Goal: Transaction & Acquisition: Purchase product/service

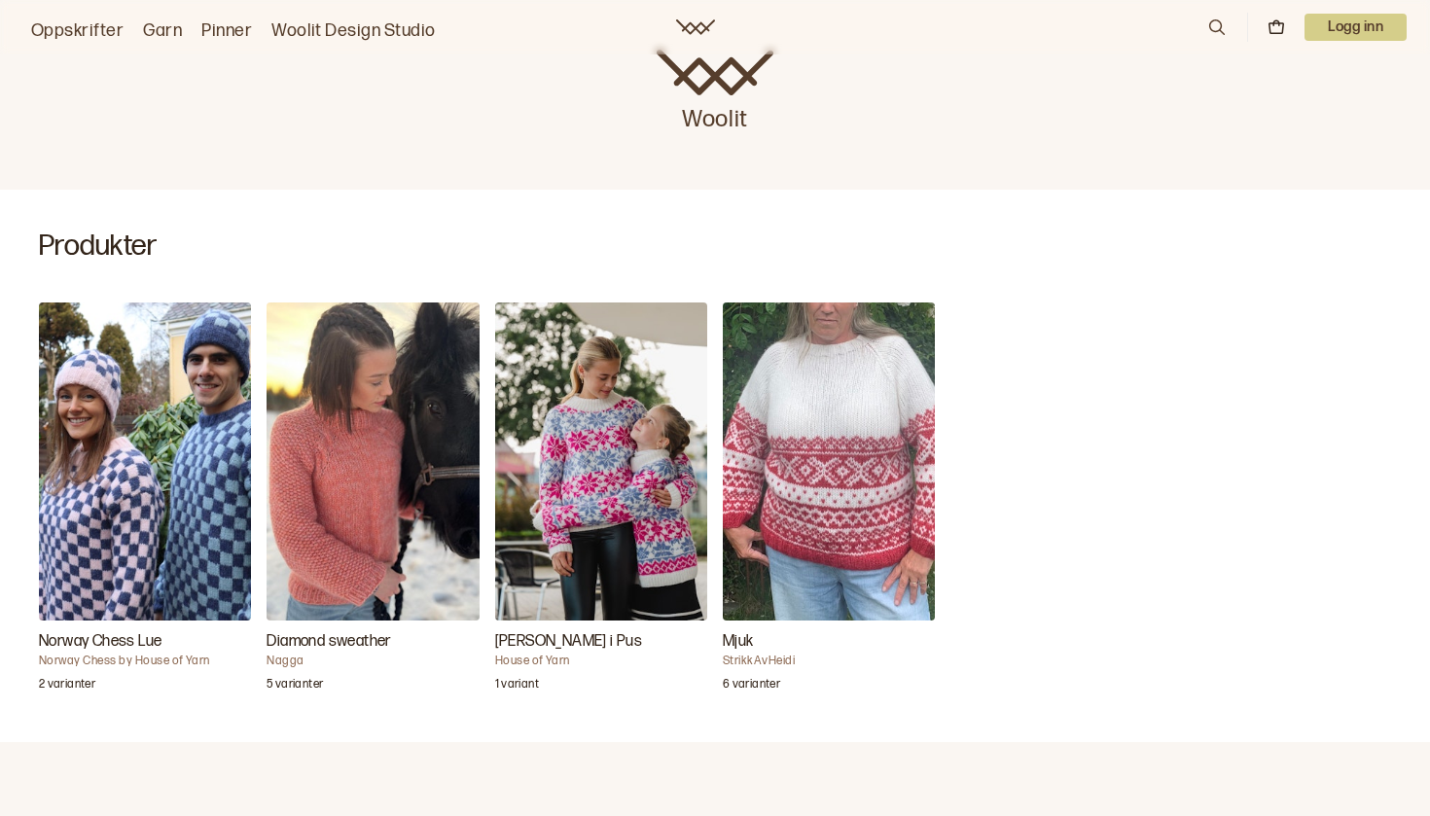
scroll to position [401, 0]
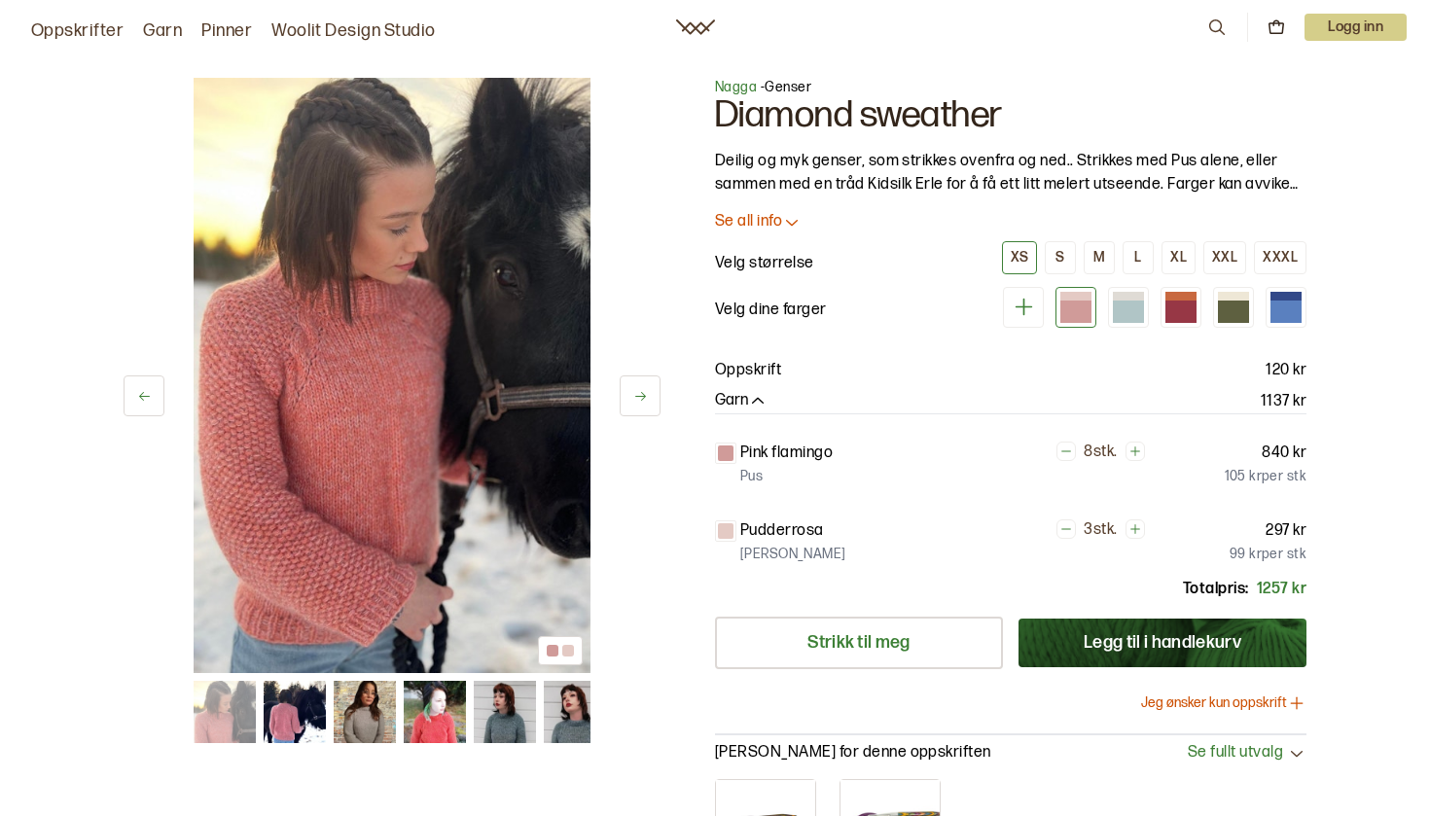
click at [1040, 307] on button at bounding box center [1023, 307] width 41 height 41
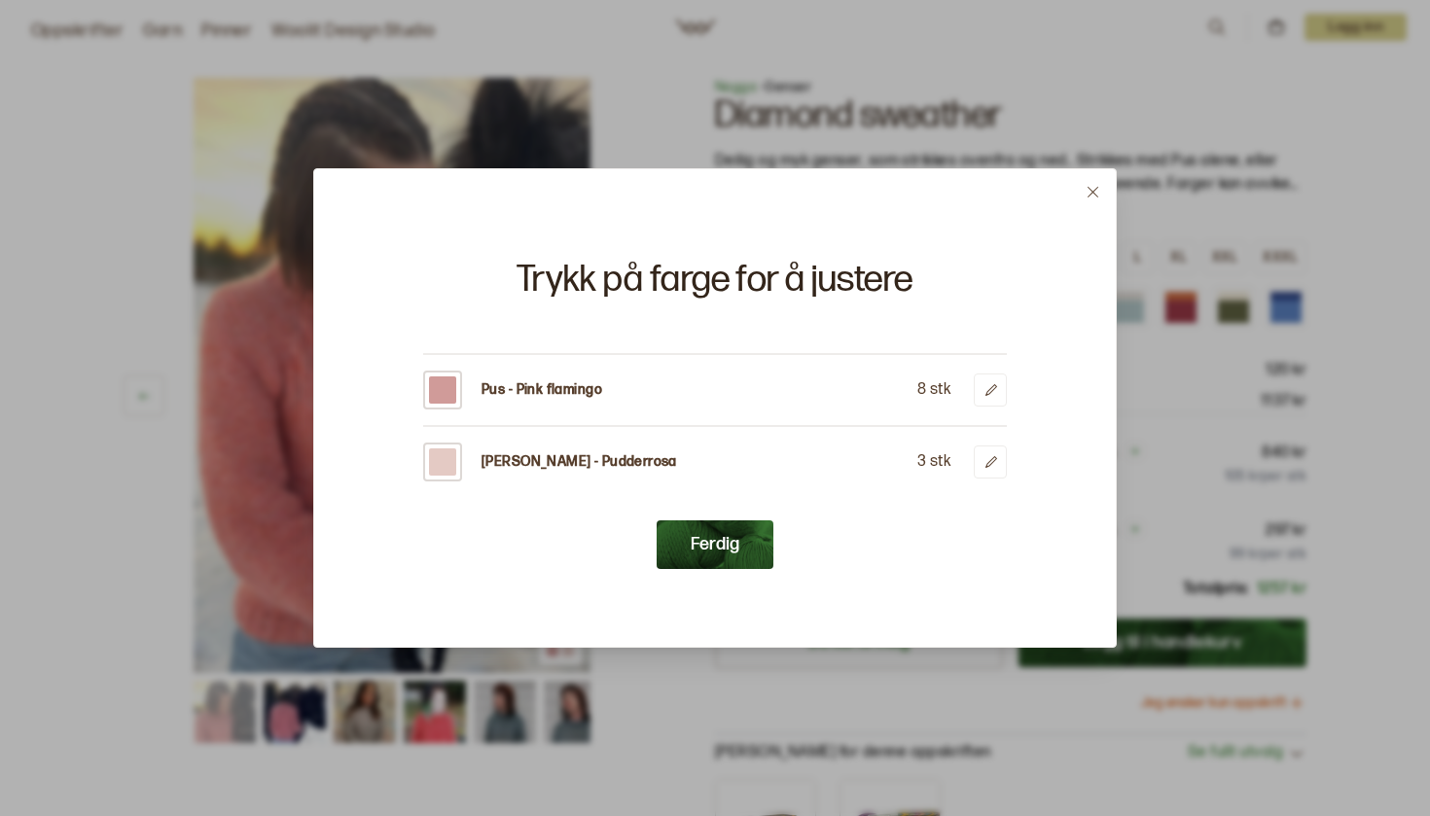
click at [445, 405] on div at bounding box center [442, 390] width 39 height 39
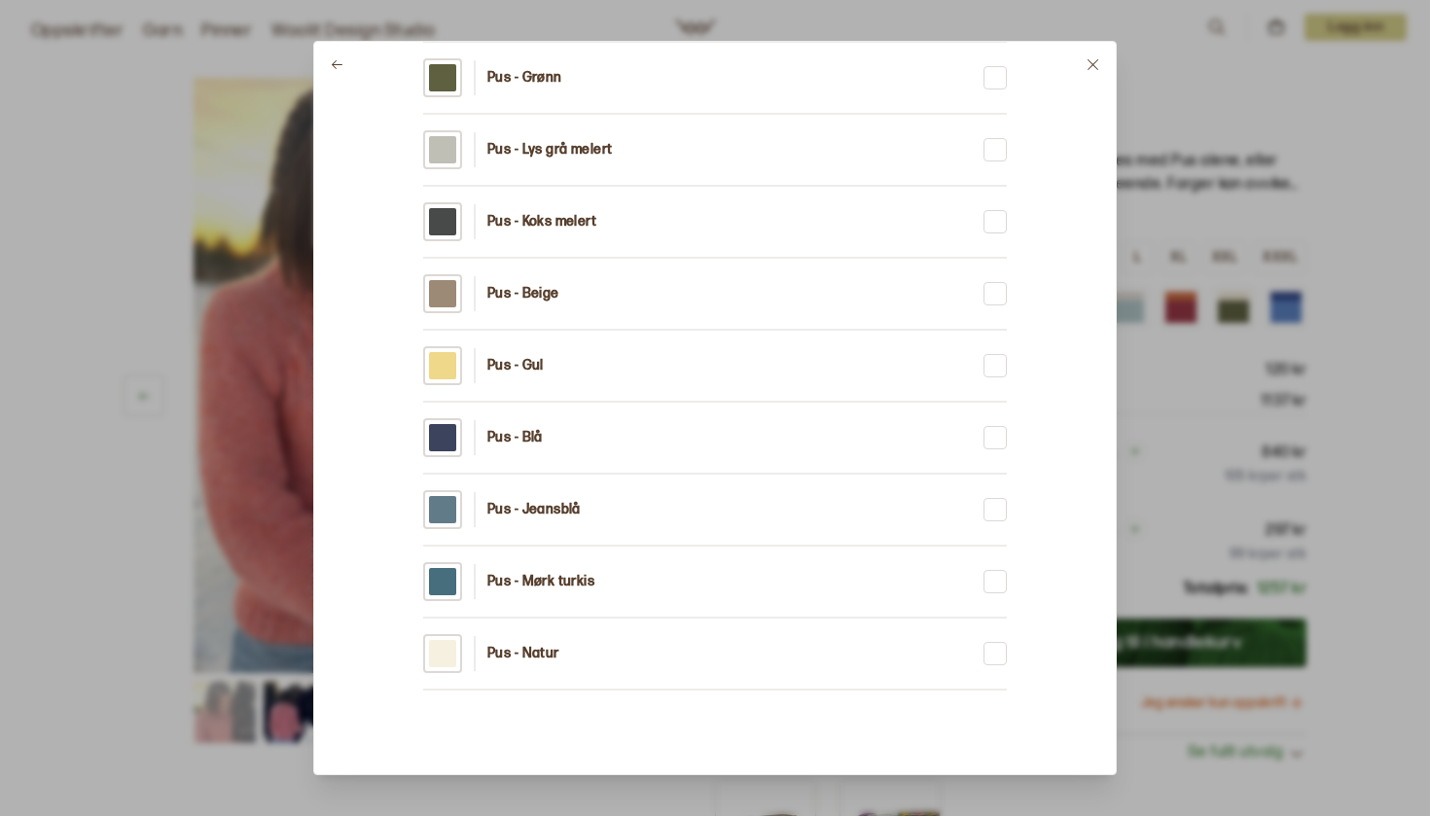
scroll to position [2998, 0]
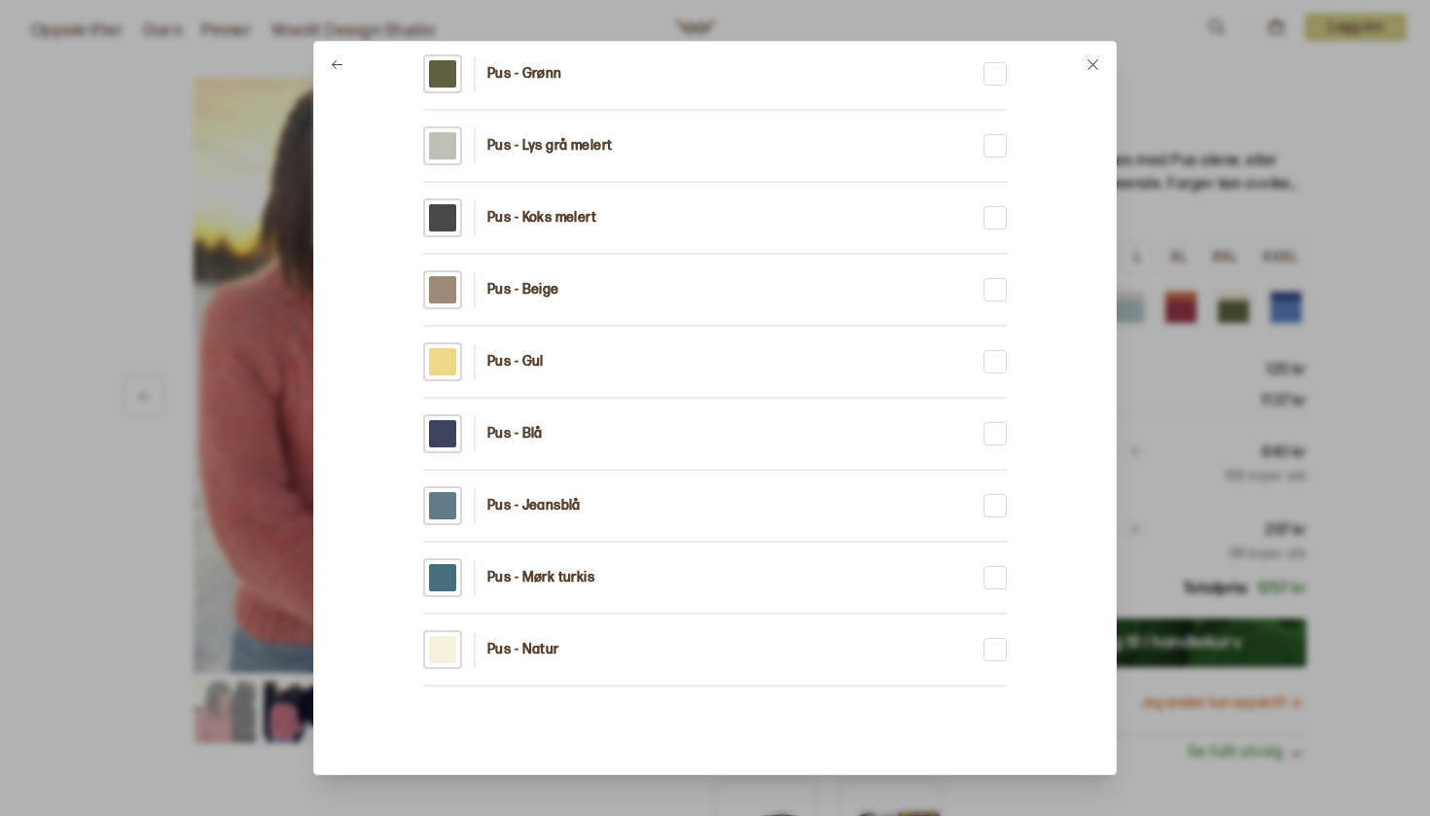
click at [544, 300] on div "Pus - Beige" at bounding box center [491, 289] width 136 height 39
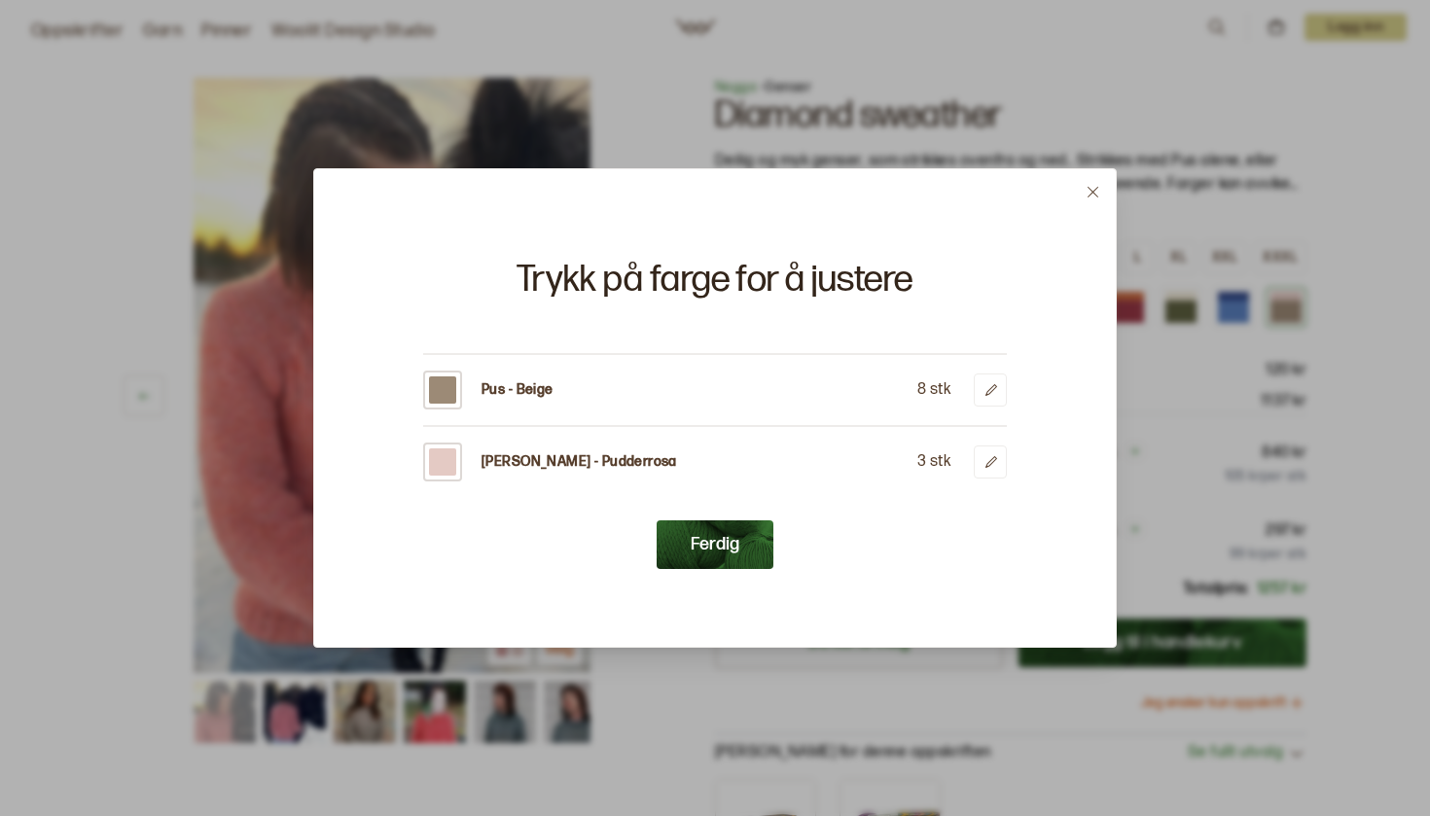
click at [731, 551] on button "Ferdig" at bounding box center [715, 544] width 117 height 49
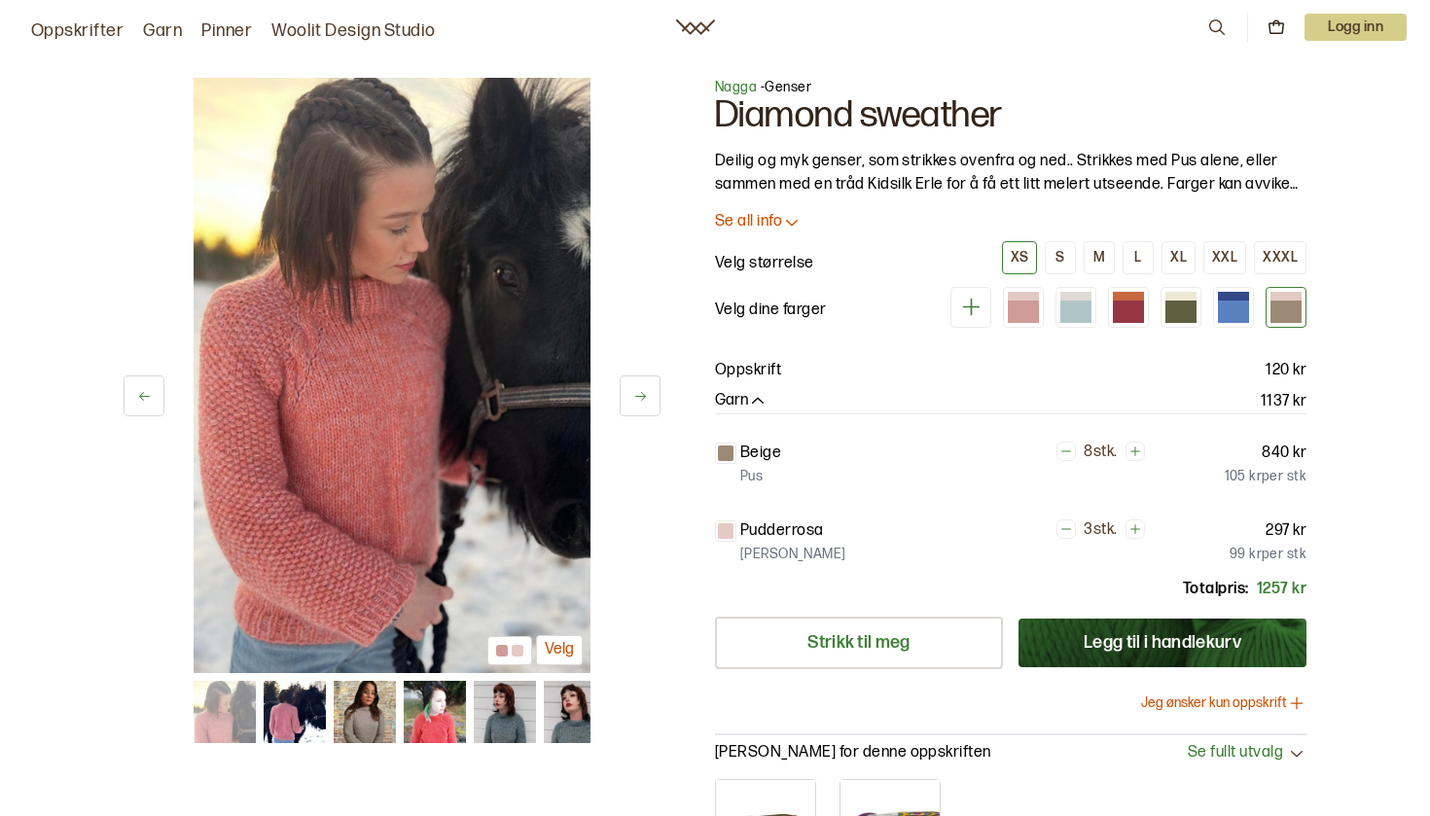
click at [733, 453] on div at bounding box center [725, 453] width 21 height 21
click at [646, 384] on button at bounding box center [640, 395] width 41 height 41
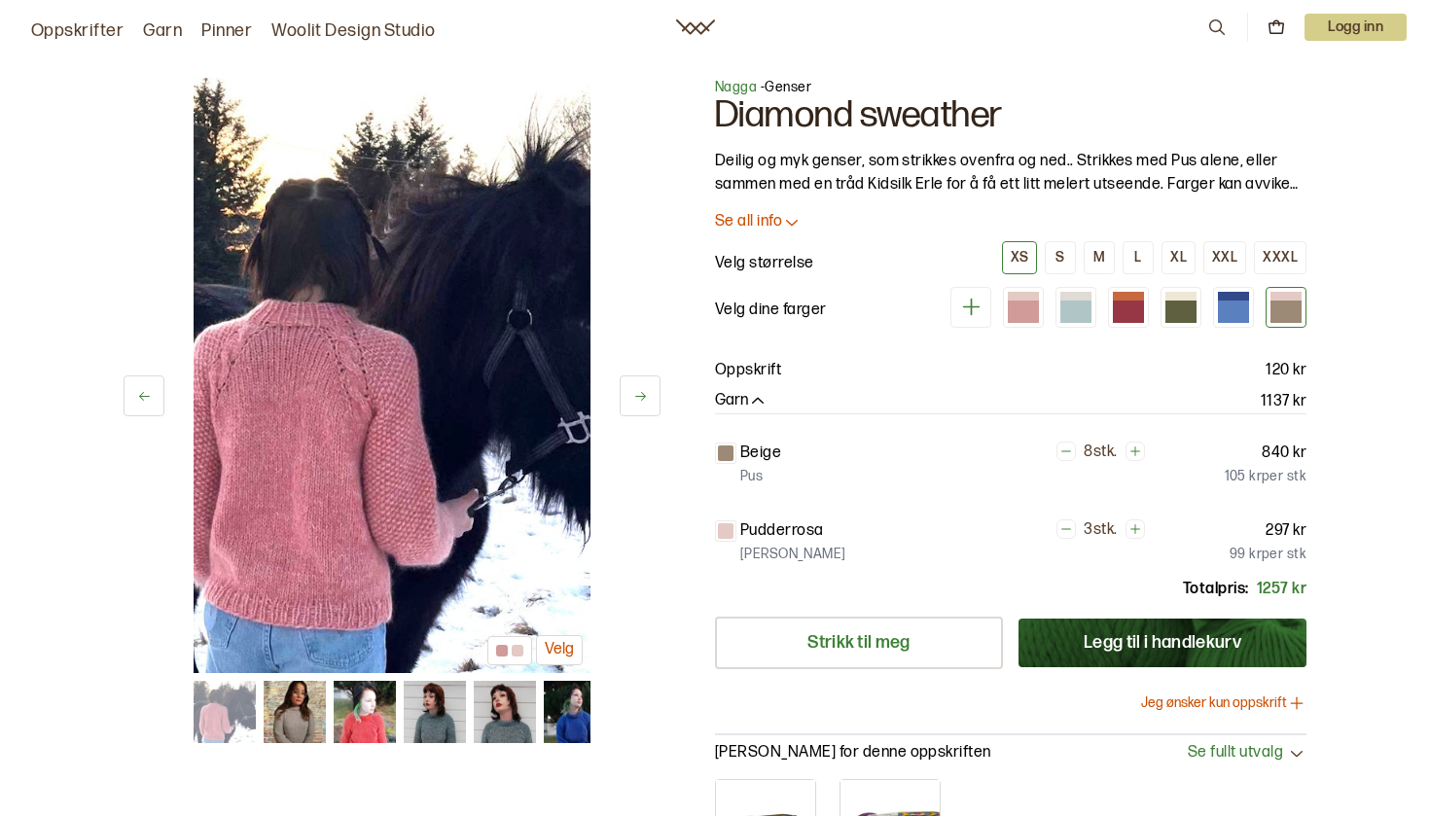
click at [646, 387] on button at bounding box center [640, 395] width 41 height 41
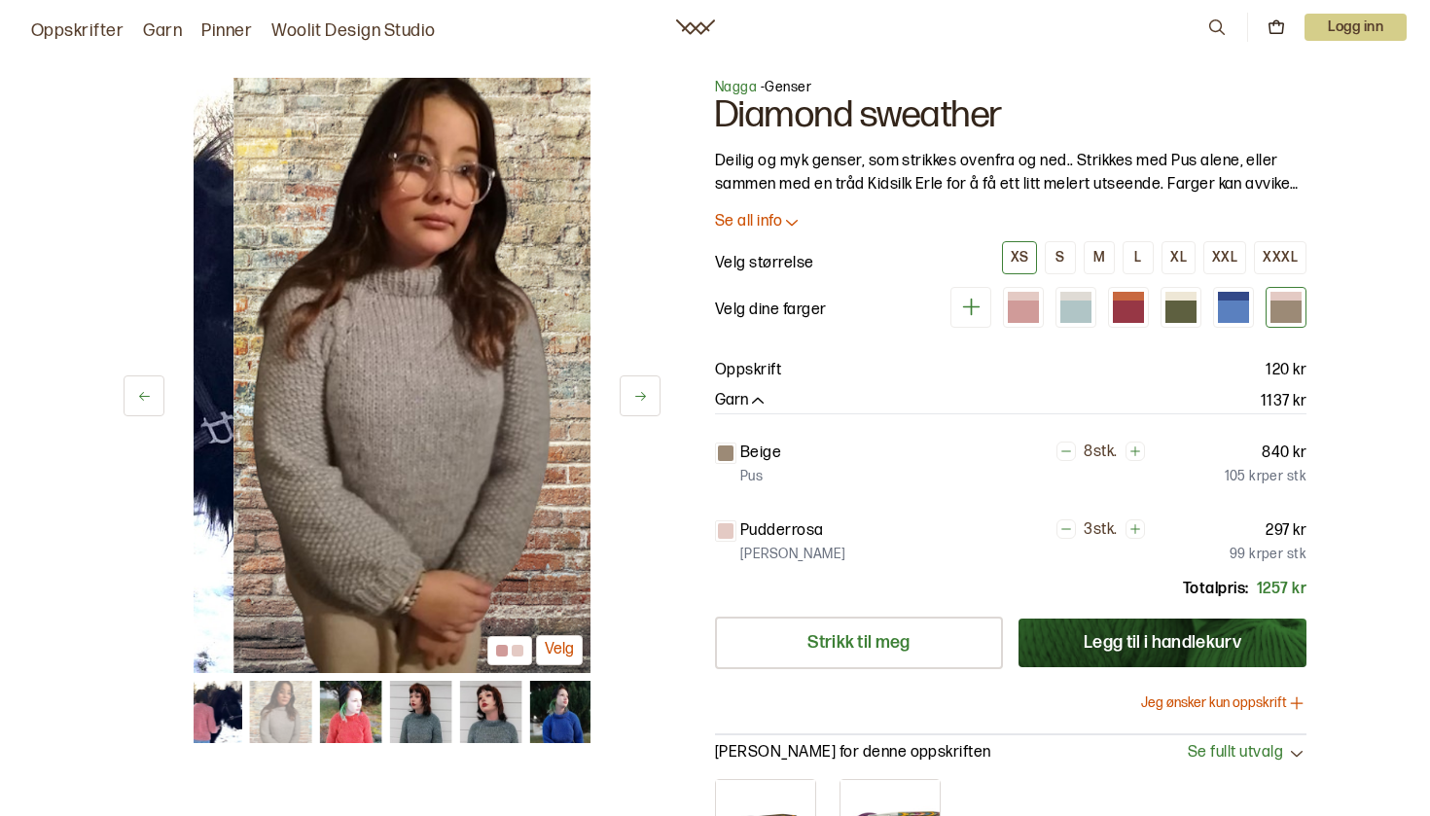
click at [646, 387] on button at bounding box center [640, 395] width 41 height 41
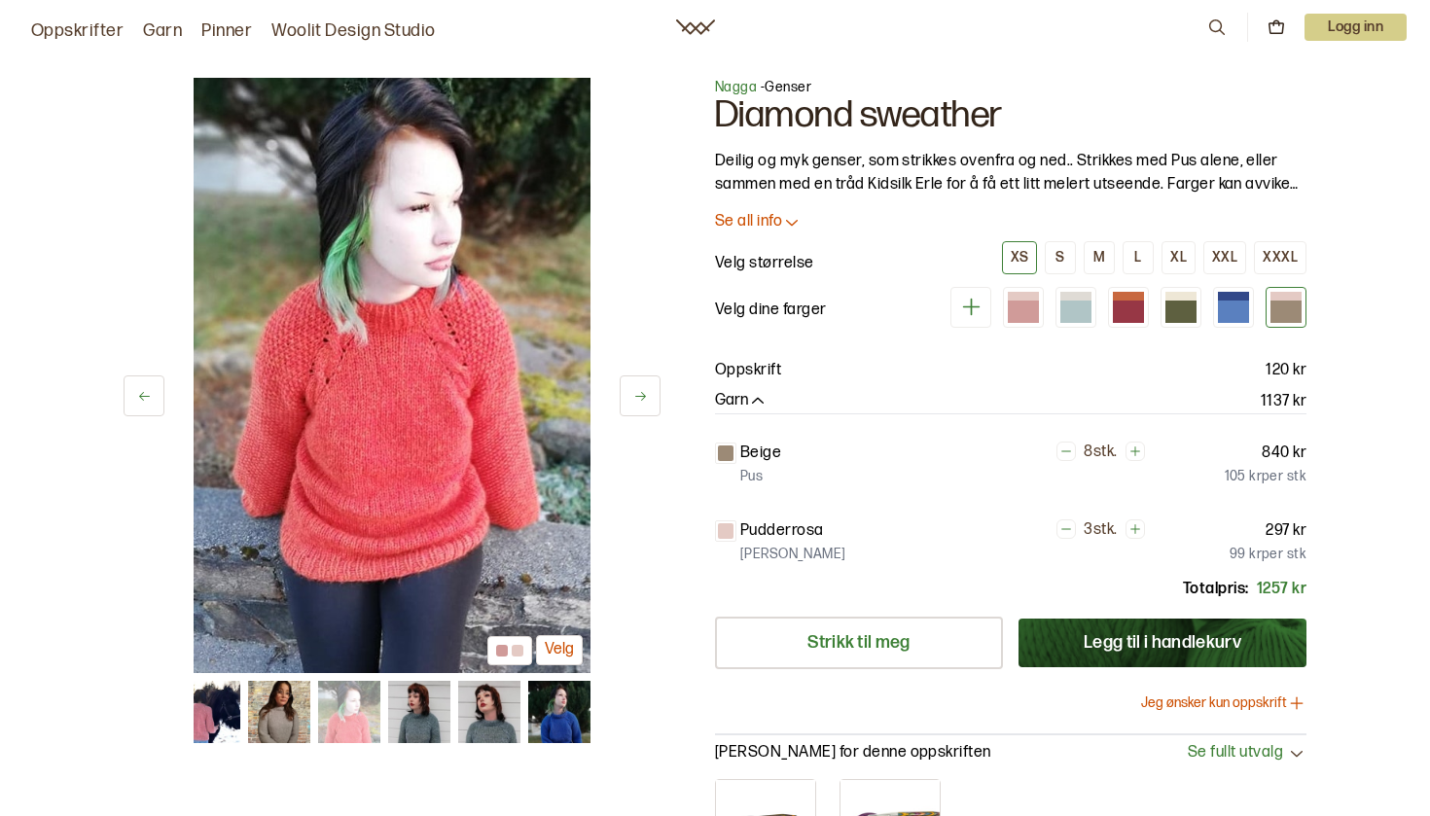
click at [646, 387] on button at bounding box center [640, 395] width 41 height 41
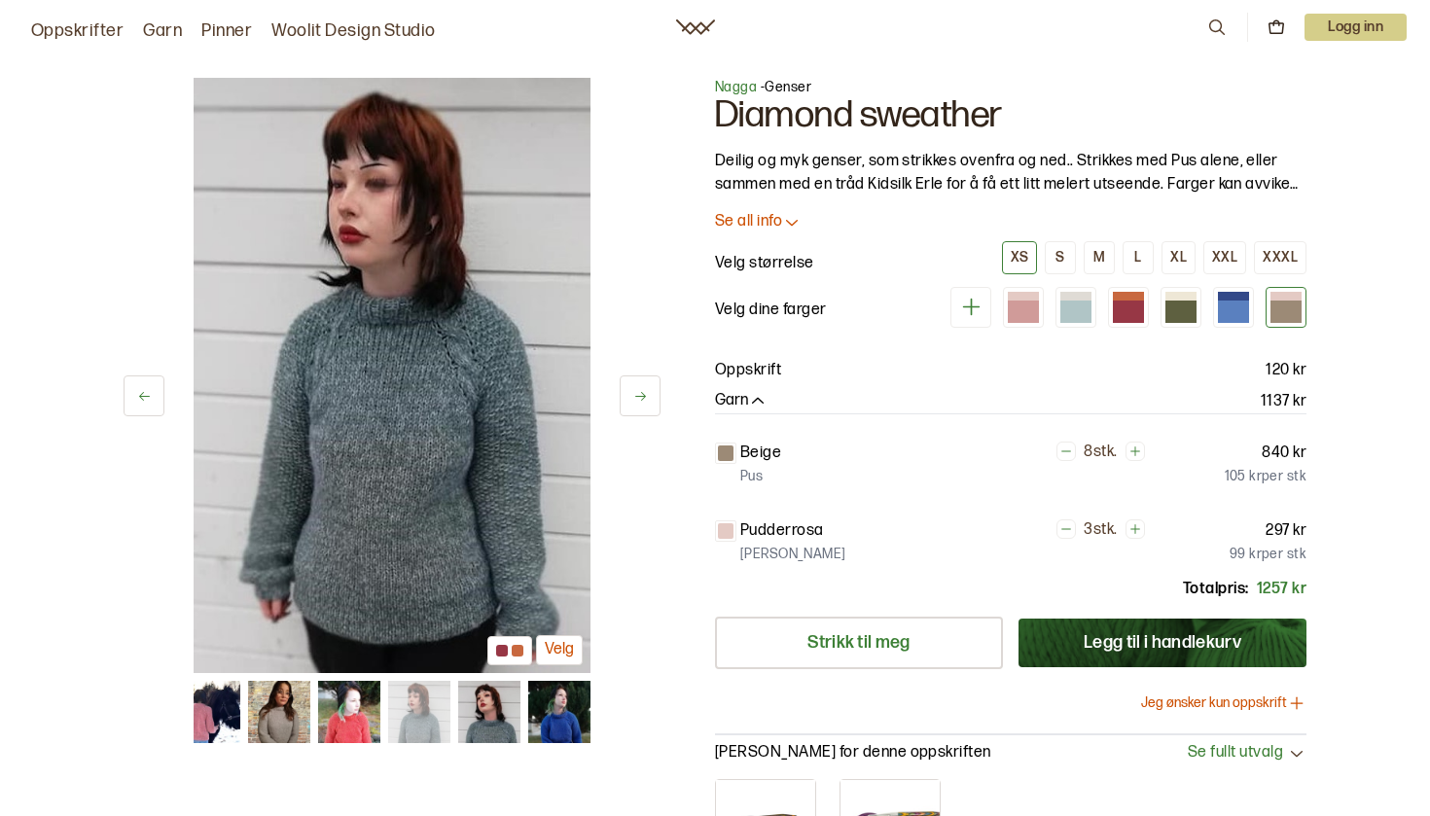
click at [645, 387] on button at bounding box center [640, 395] width 41 height 41
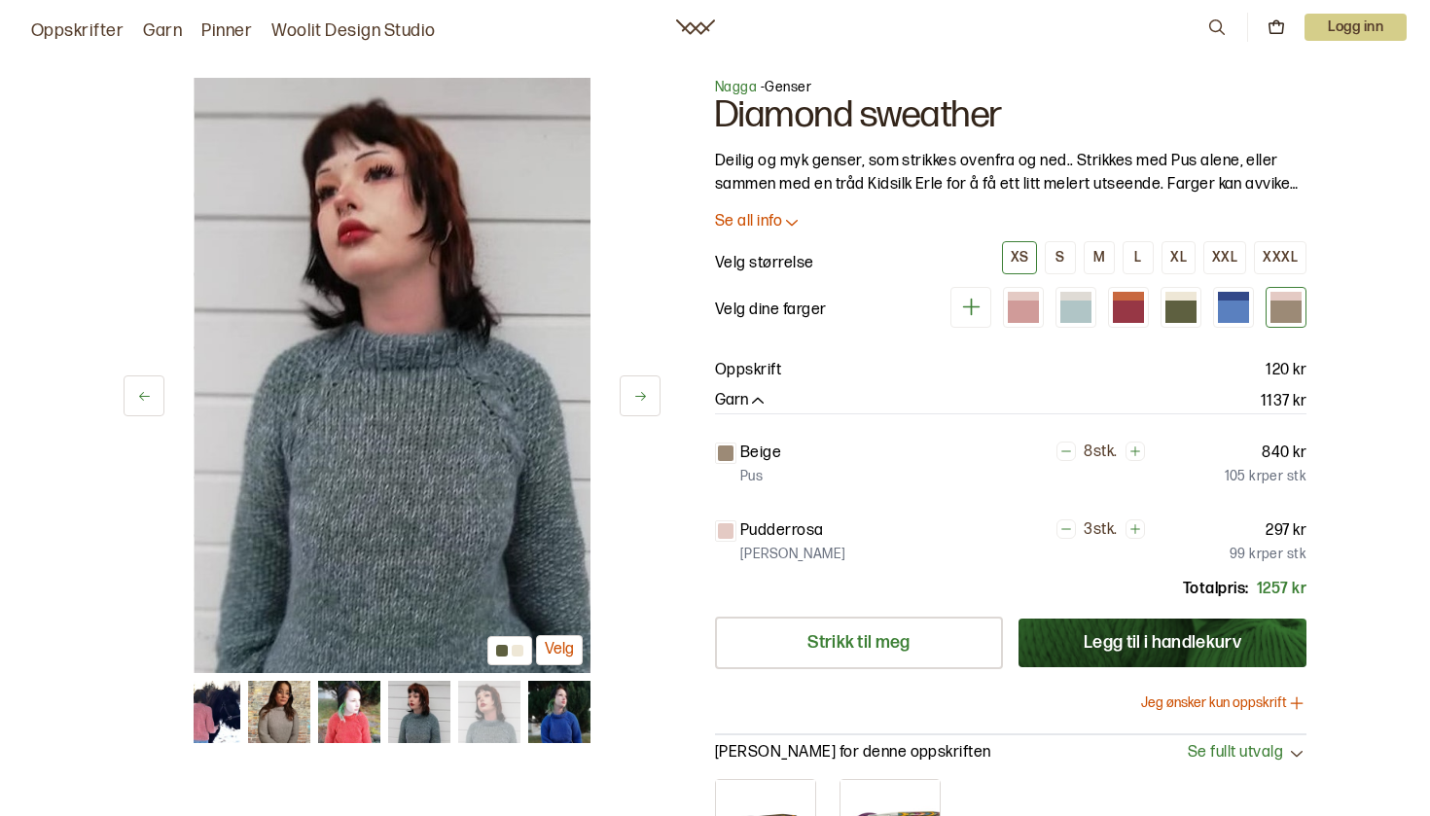
click at [645, 387] on button at bounding box center [640, 395] width 41 height 41
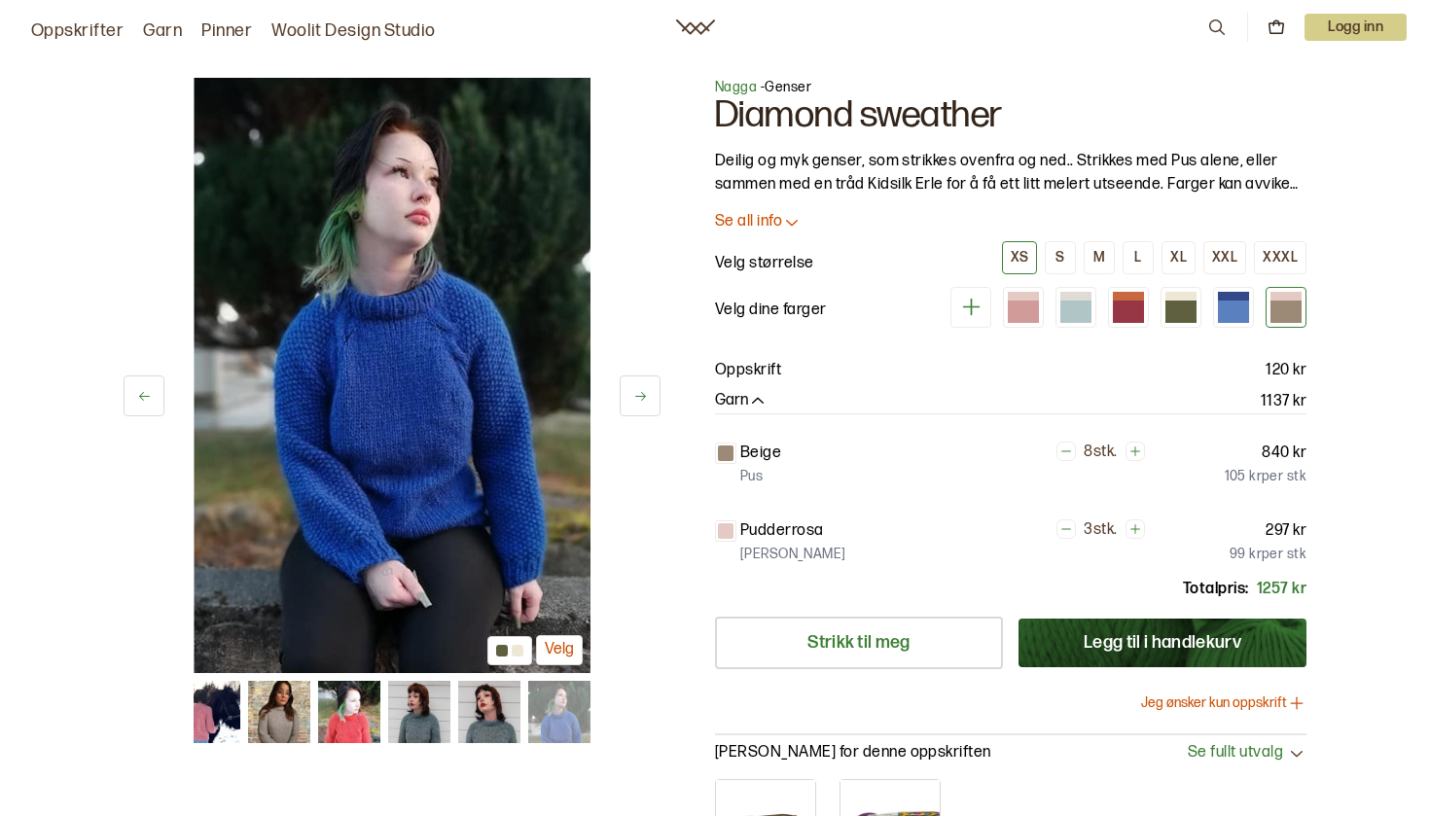
click at [645, 387] on button at bounding box center [640, 395] width 41 height 41
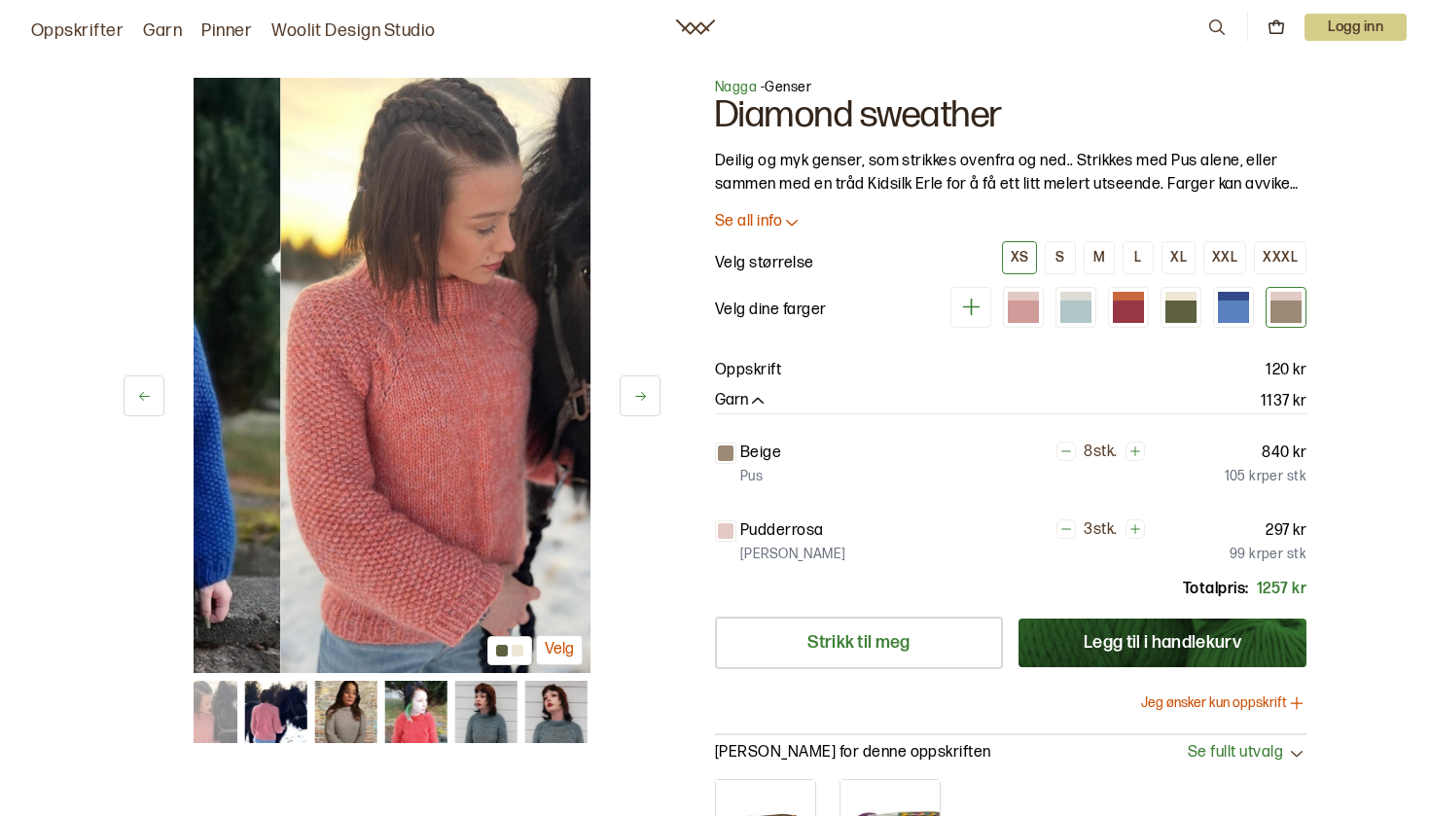
click at [645, 387] on button at bounding box center [640, 395] width 41 height 41
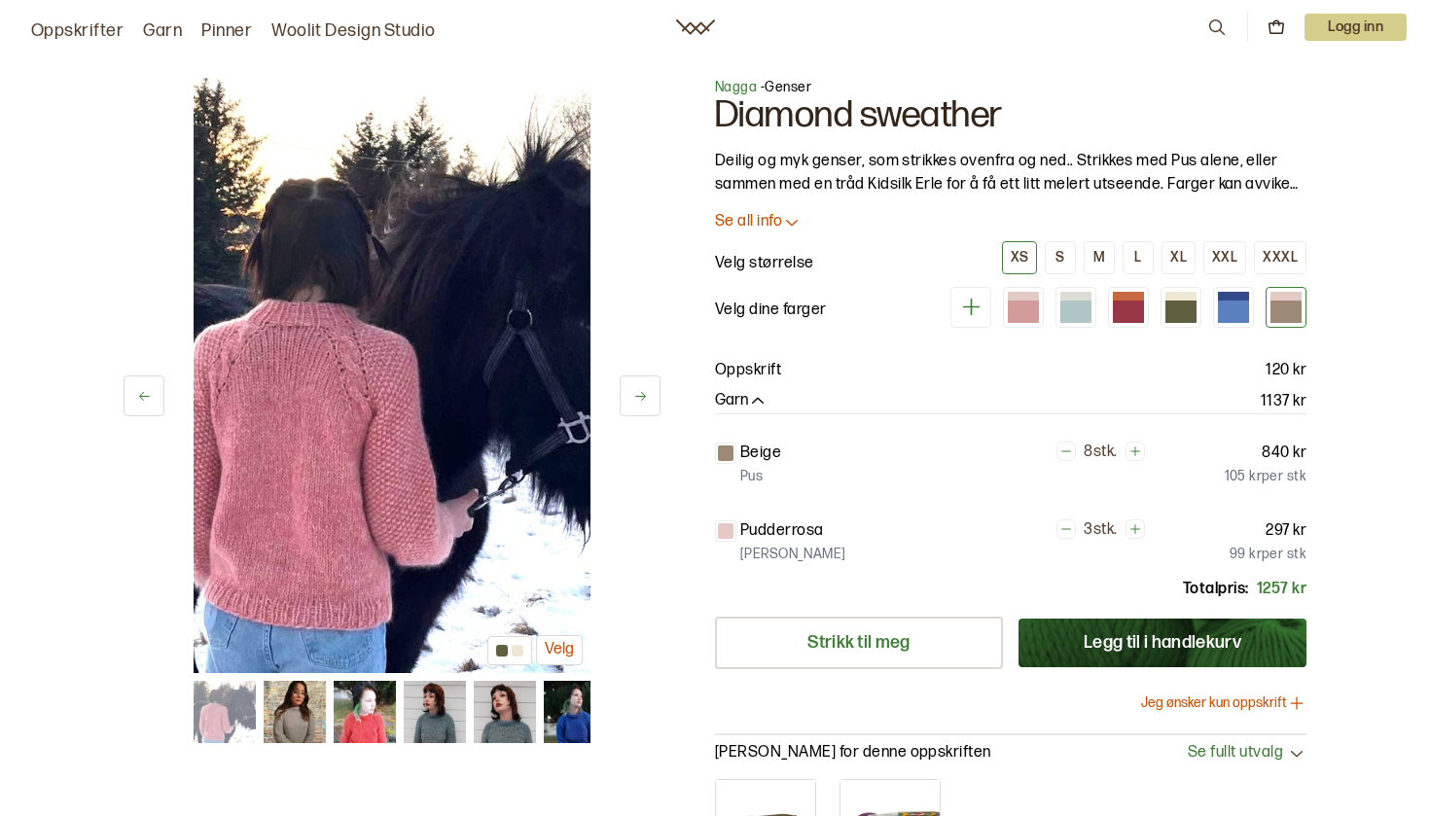
click at [645, 387] on button at bounding box center [640, 395] width 41 height 41
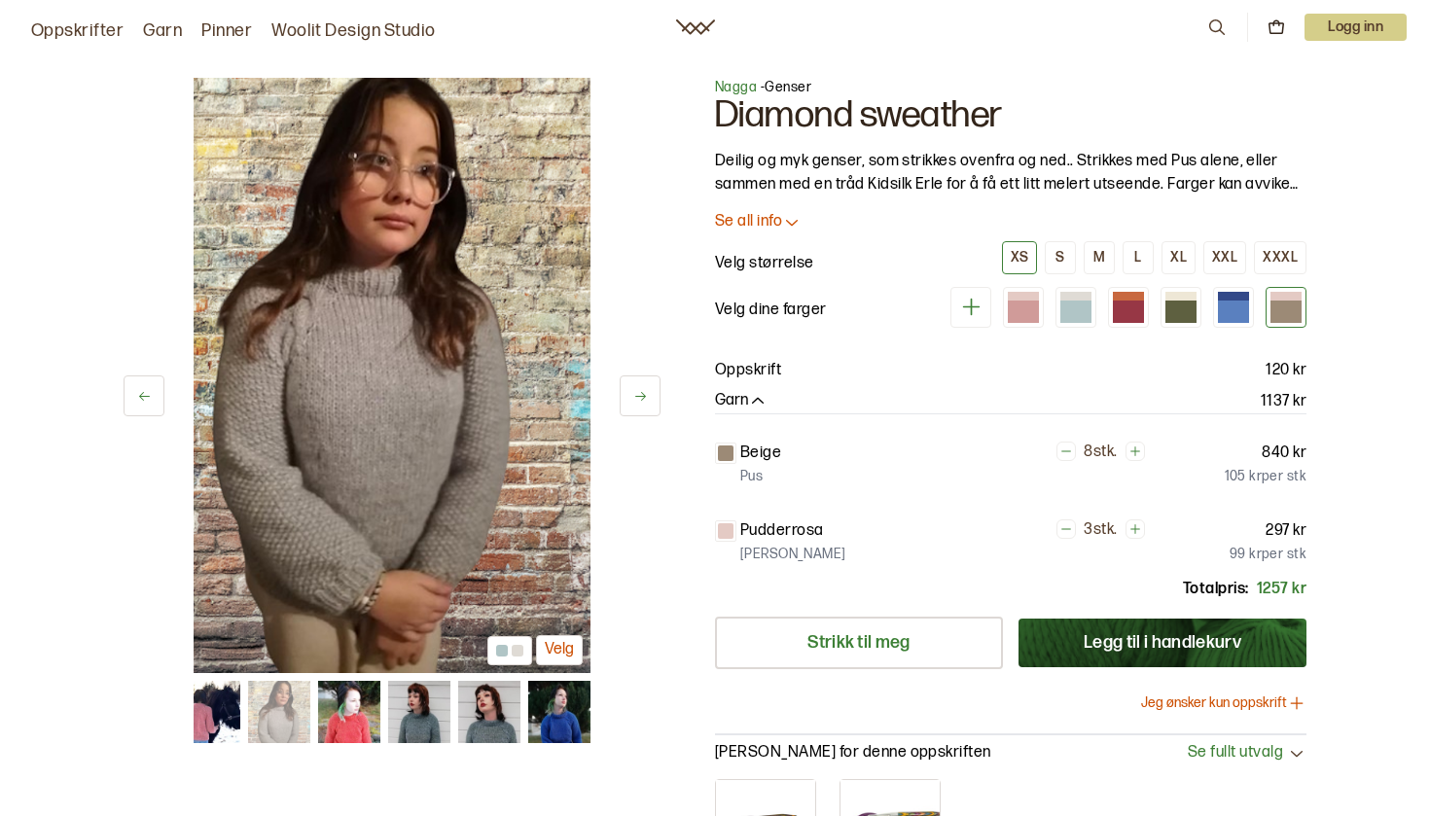
click at [645, 387] on button at bounding box center [640, 395] width 41 height 41
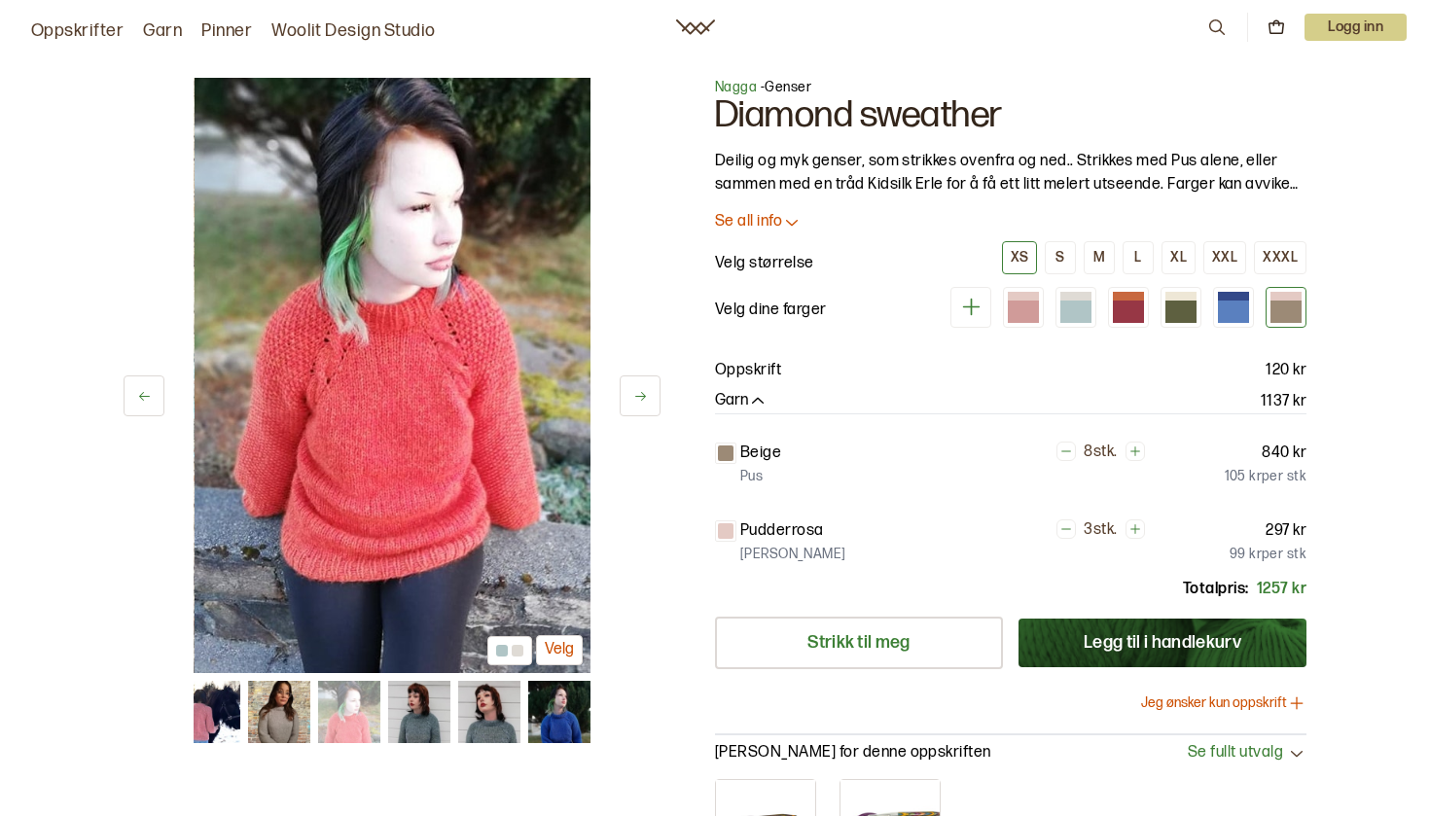
click at [645, 387] on button at bounding box center [640, 395] width 41 height 41
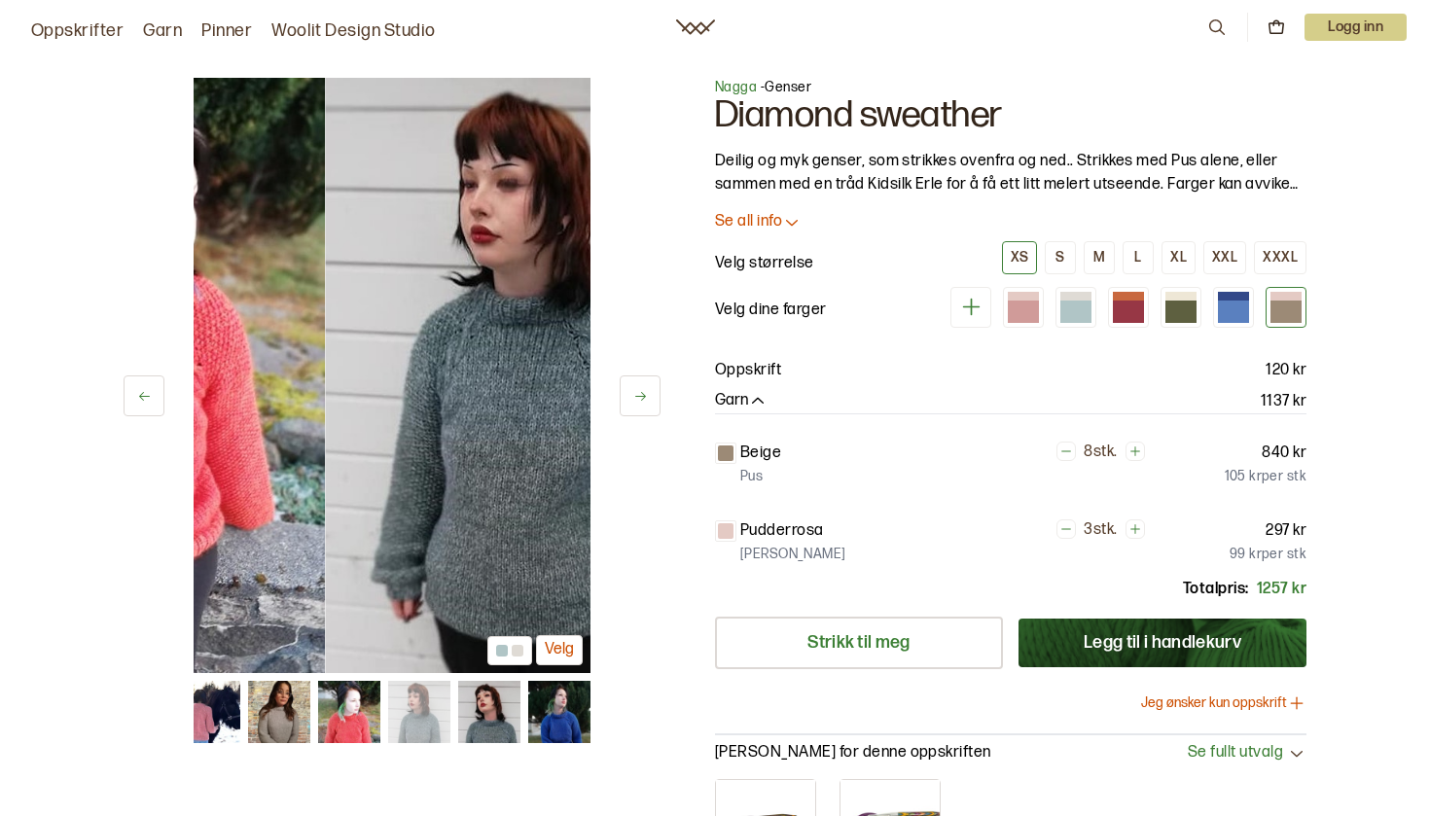
click at [645, 387] on button at bounding box center [640, 395] width 41 height 41
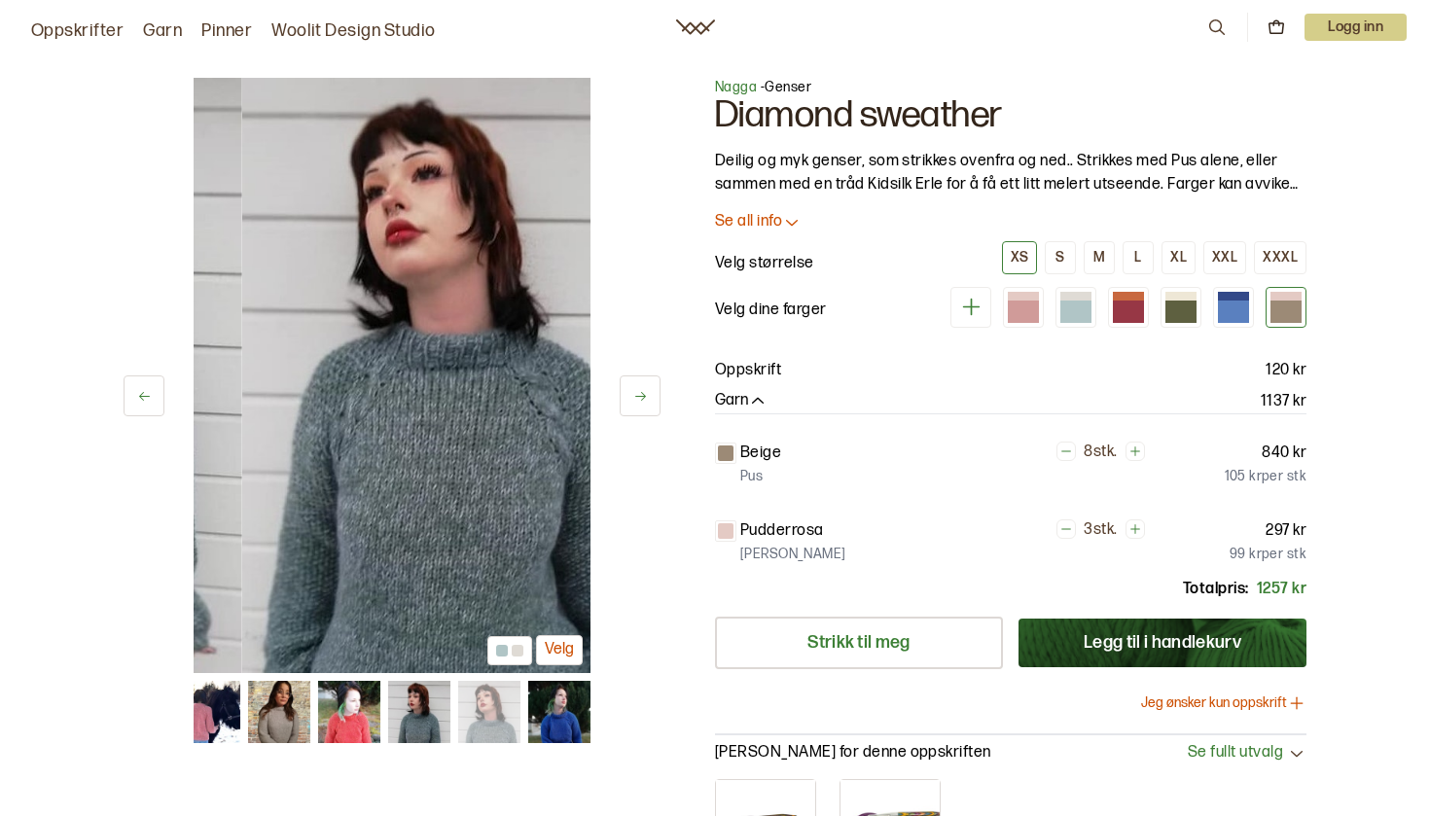
click at [645, 387] on button at bounding box center [640, 395] width 41 height 41
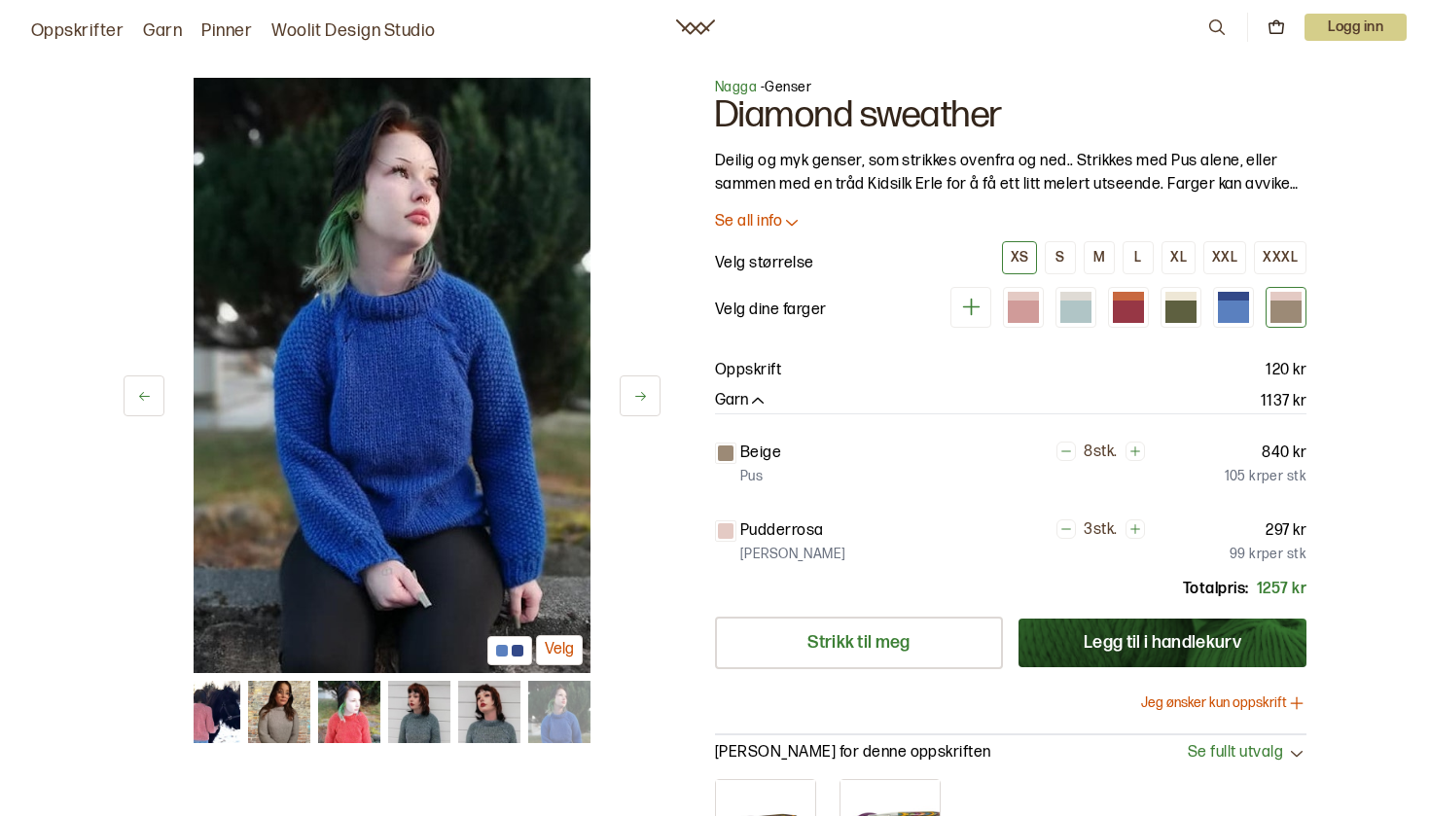
click at [668, 291] on div "7 av 7 Velg 7 av 7 Velg Nagga - Genser Diamond sweather Deilig og myk genser, s…" at bounding box center [714, 514] width 1245 height 950
